Goal: Task Accomplishment & Management: Complete application form

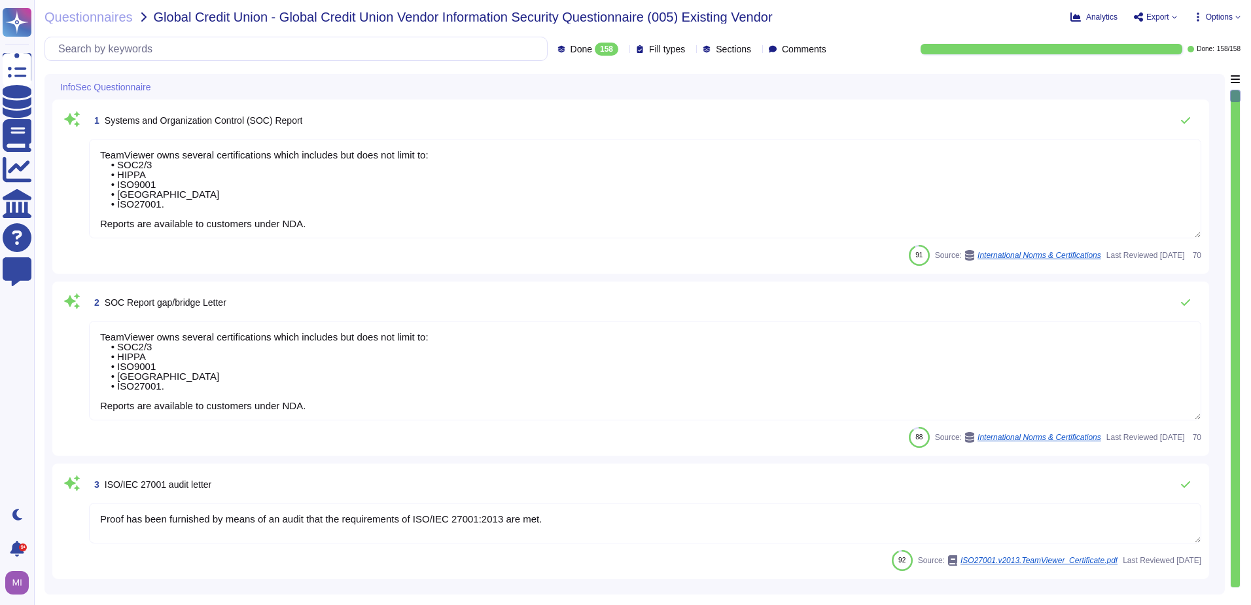
type textarea "TeamViewer owns several certifications which includes but does not limit to: • …"
type textarea "Proof has been furnished by means of an audit that the requirements of ISO/IEC …"
type textarea "TeamViewer maintains a number of certifications, including SOC2/3, HIPAA, and I…"
type textarea "TeamViewer does not store, process or transmit cardholder data. Customer paymen…"
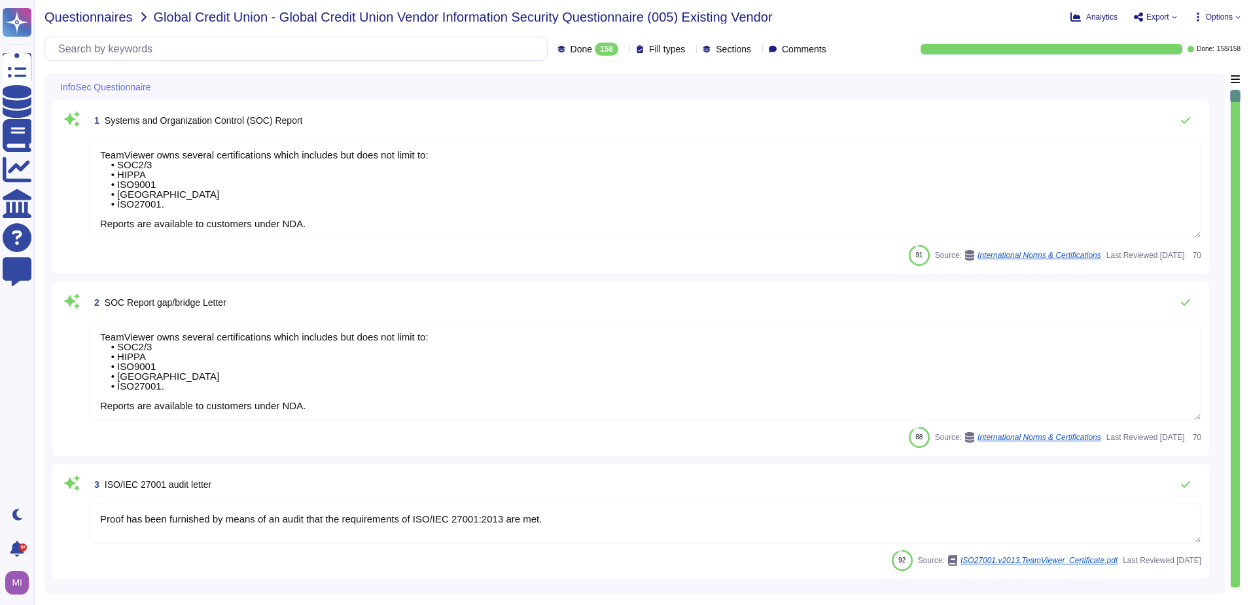
click at [97, 17] on span "Questionnaires" at bounding box center [88, 16] width 88 height 13
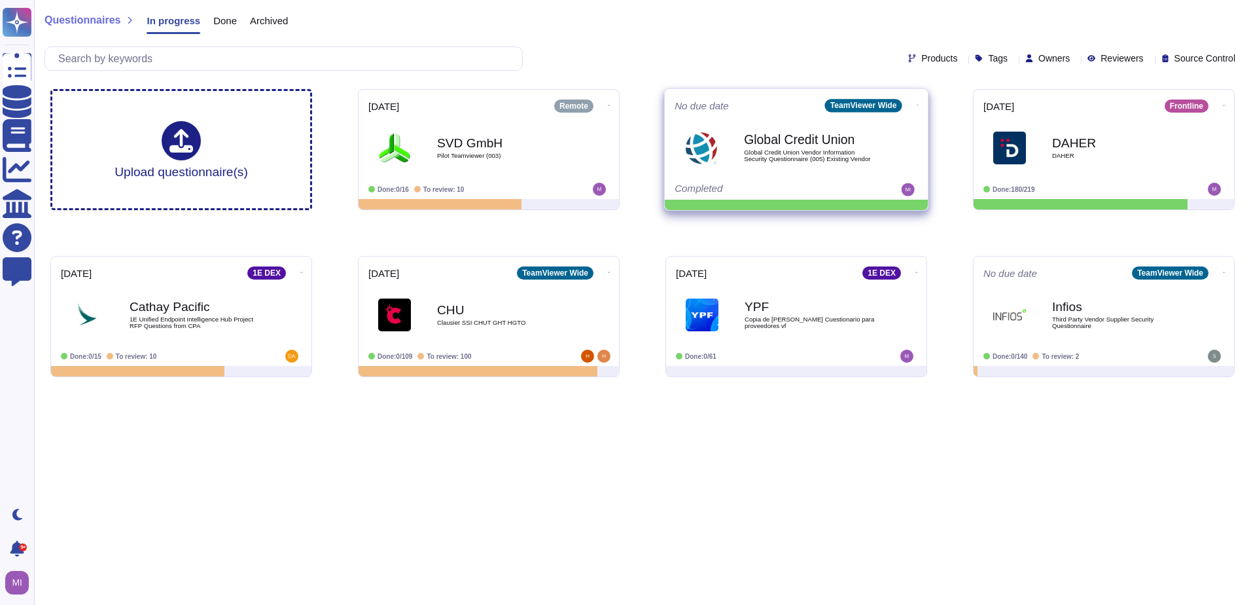
click at [610, 104] on icon at bounding box center [609, 105] width 3 height 3
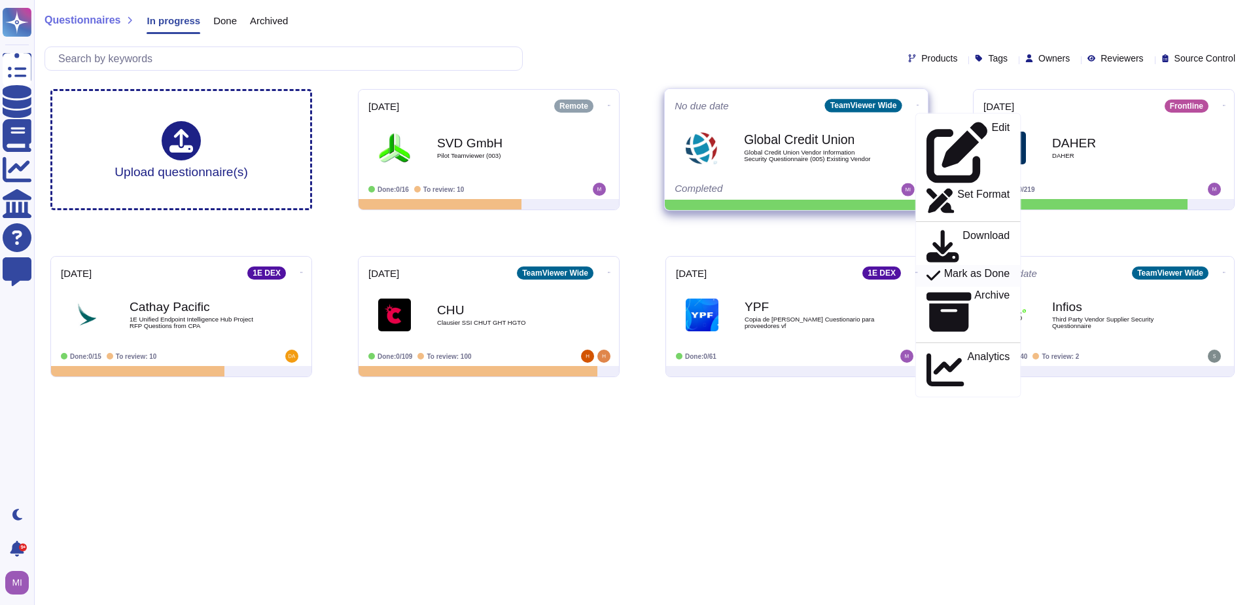
click at [925, 265] on link "Mark as Done" at bounding box center [968, 276] width 105 height 22
